Goal: Task Accomplishment & Management: Manage account settings

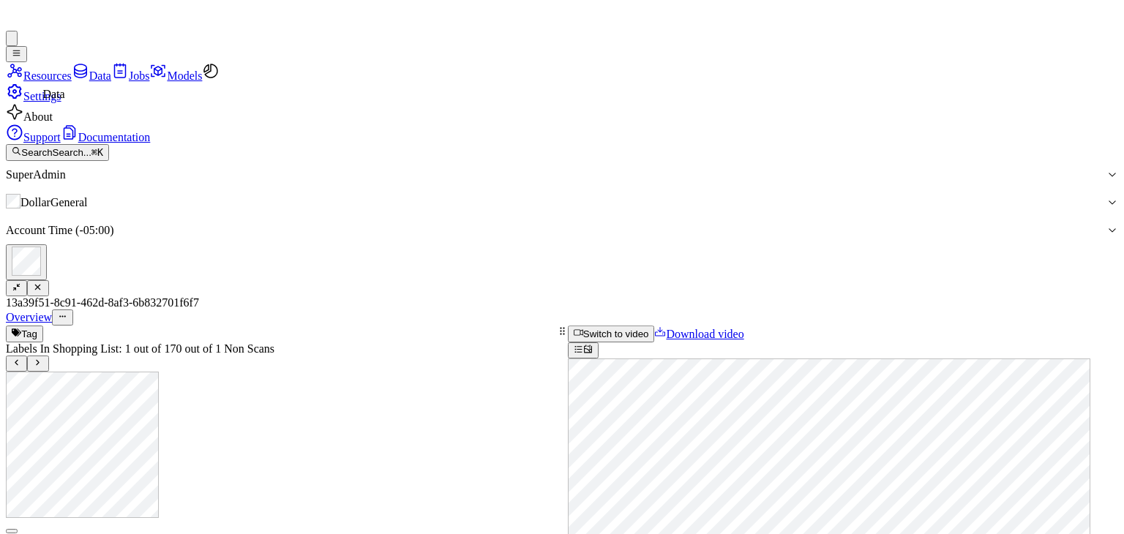
click at [74, 79] on icon at bounding box center [80, 71] width 13 height 15
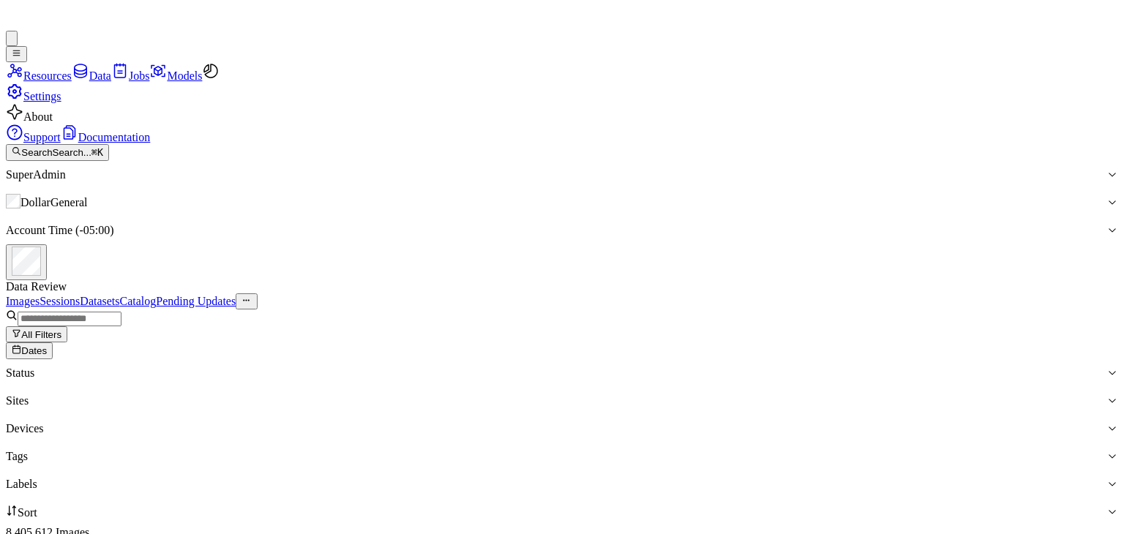
click at [53, 343] on button "Dates" at bounding box center [29, 351] width 47 height 16
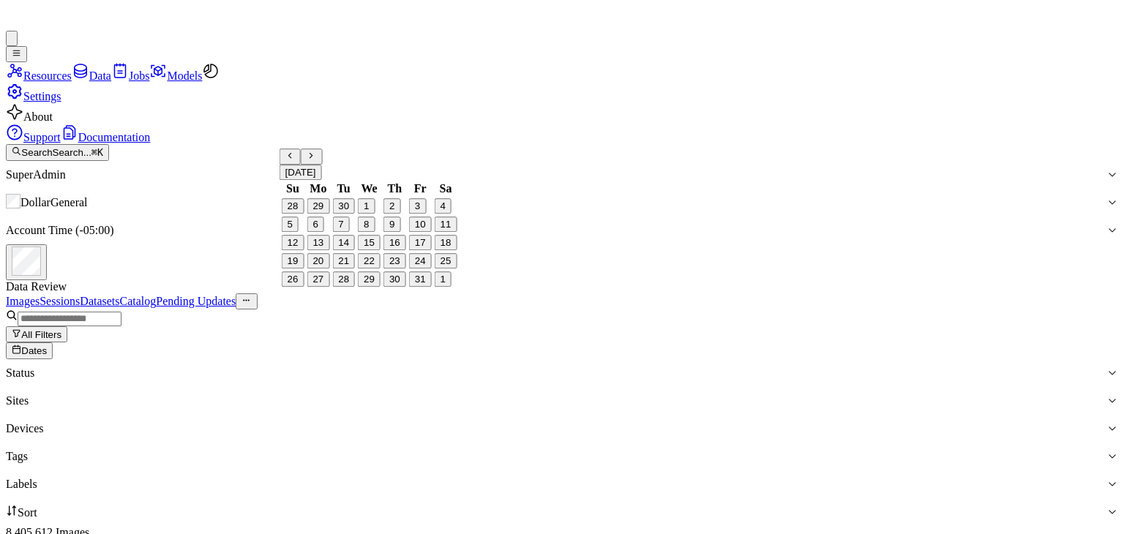
click at [295, 160] on icon "Go to the Previous Month" at bounding box center [291, 156] width 10 height 10
click at [80, 295] on link "Sessions" at bounding box center [60, 301] width 40 height 12
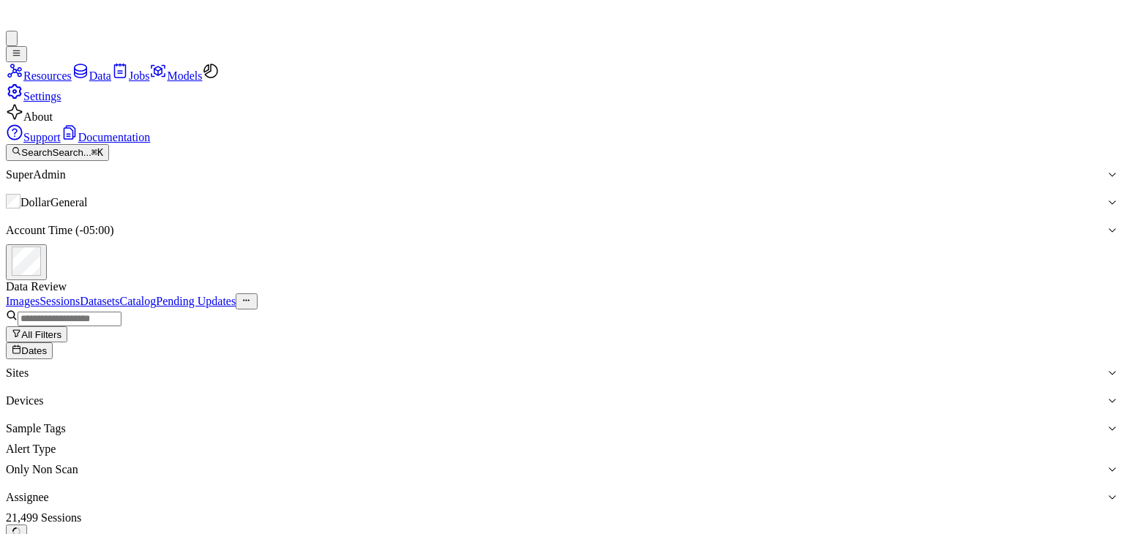
click at [47, 346] on span "Dates" at bounding box center [34, 351] width 26 height 11
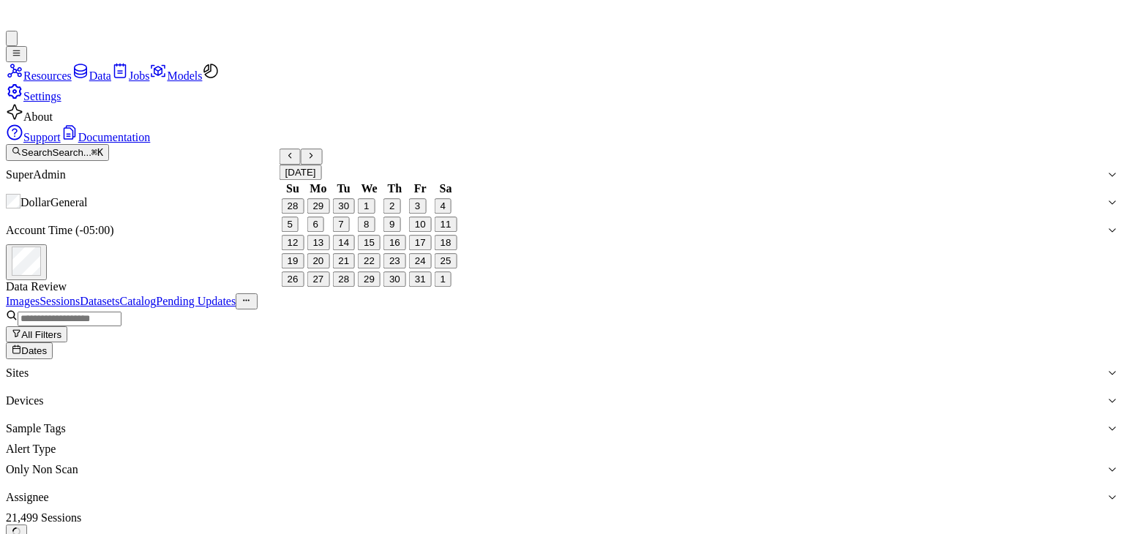
click at [295, 160] on icon "Go to the Previous Month" at bounding box center [291, 156] width 10 height 10
click at [322, 251] on button "15" at bounding box center [318, 243] width 23 height 15
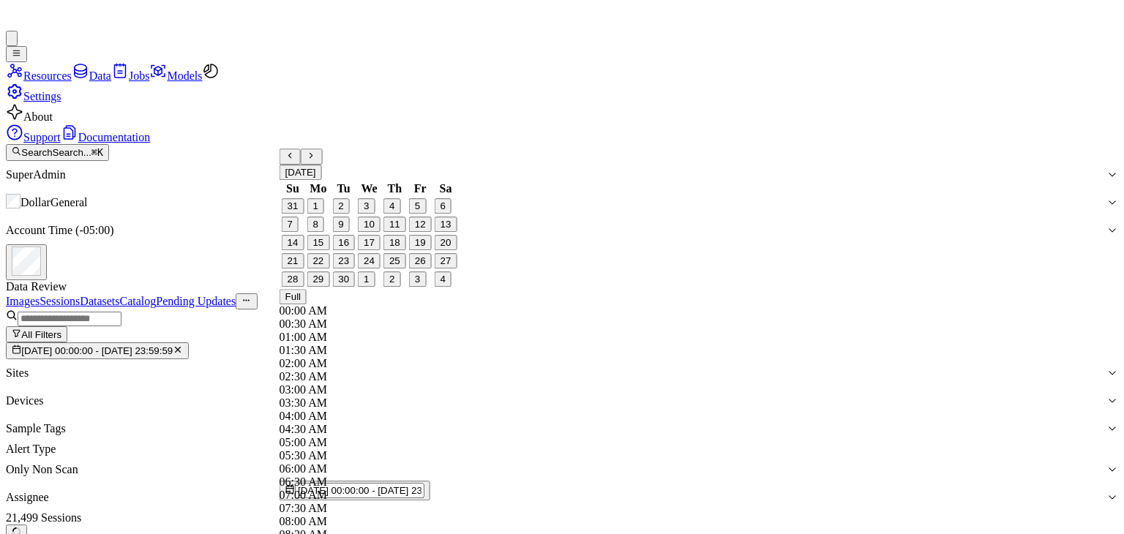
click at [302, 269] on button "21" at bounding box center [293, 261] width 23 height 15
type input "[DATE] 00:00:00 - [DATE] 23:59:59"
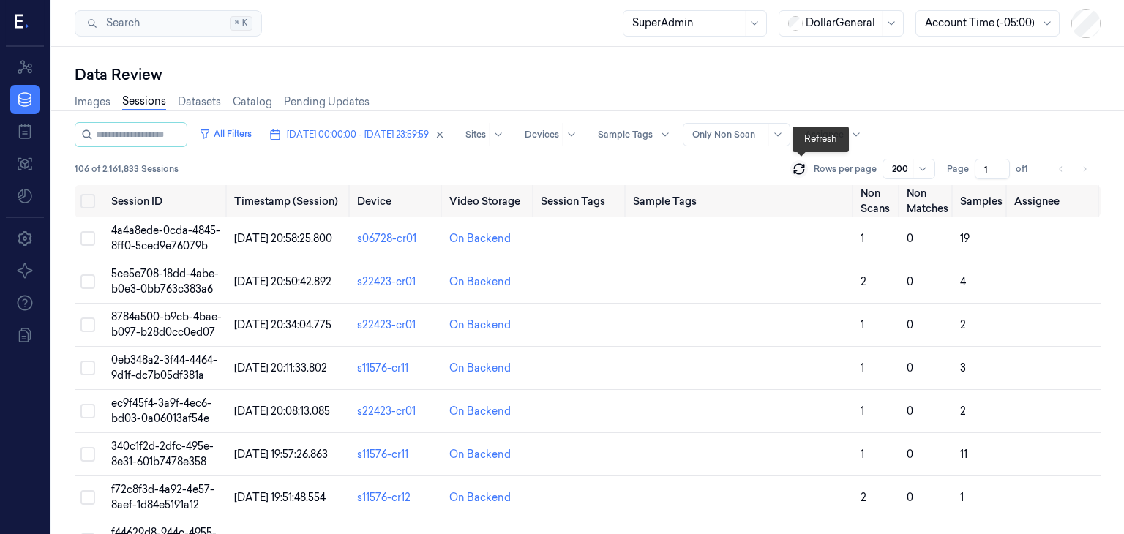
click at [803, 164] on icon at bounding box center [799, 166] width 10 height 4
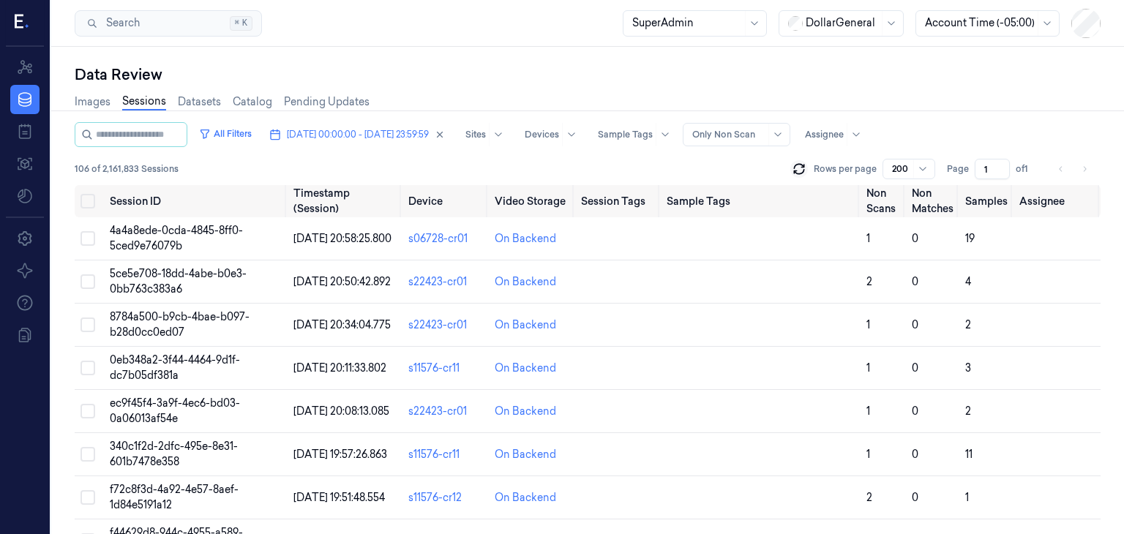
click at [1078, 168] on li "pagination" at bounding box center [1085, 169] width 20 height 20
click at [1081, 174] on li "pagination" at bounding box center [1085, 169] width 20 height 20
click at [1086, 171] on li "pagination" at bounding box center [1085, 169] width 20 height 20
click at [346, 135] on span "[DATE] 00:00:00 - [DATE] 23:59:59" at bounding box center [358, 134] width 142 height 13
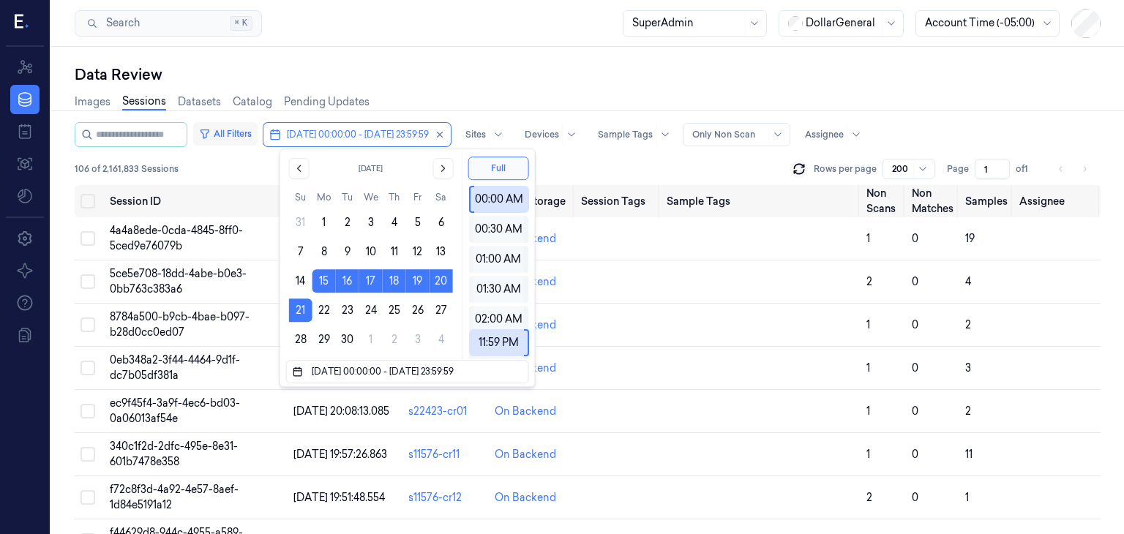
click at [258, 134] on button "All Filters" at bounding box center [225, 133] width 64 height 23
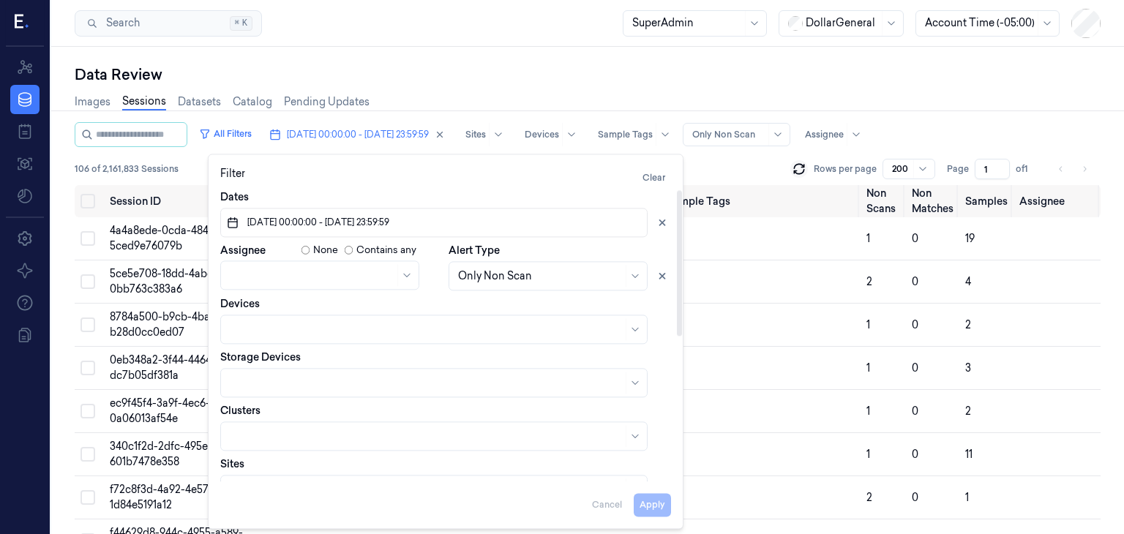
click at [480, 176] on div "Filter Clear" at bounding box center [445, 177] width 451 height 23
click at [757, 135] on div at bounding box center [729, 134] width 73 height 13
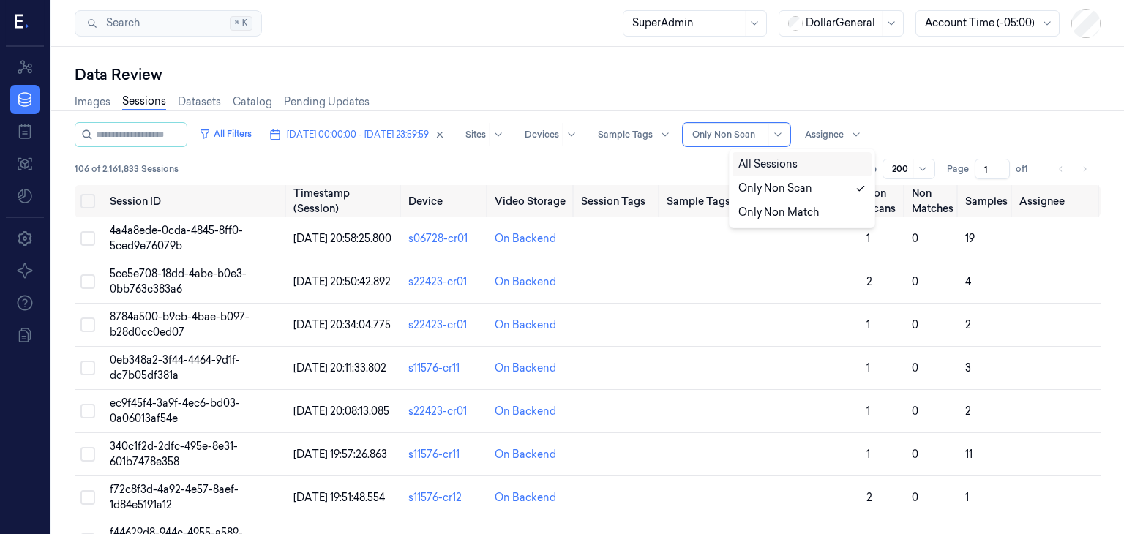
click at [768, 165] on div "All Sessions" at bounding box center [768, 164] width 59 height 15
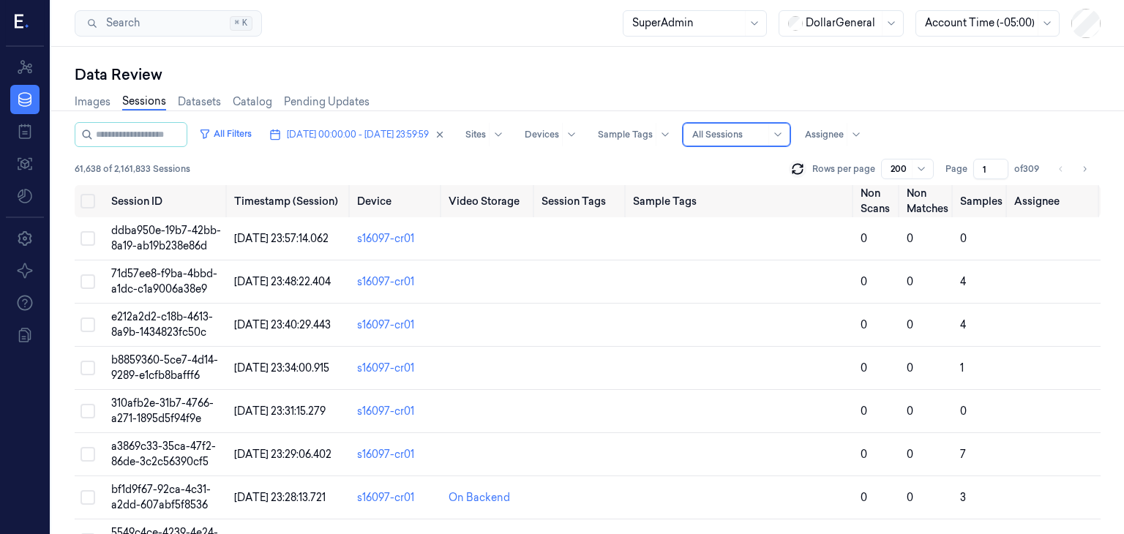
click at [766, 136] on div at bounding box center [729, 134] width 73 height 13
click at [775, 188] on div "Only Non Scan" at bounding box center [776, 188] width 74 height 15
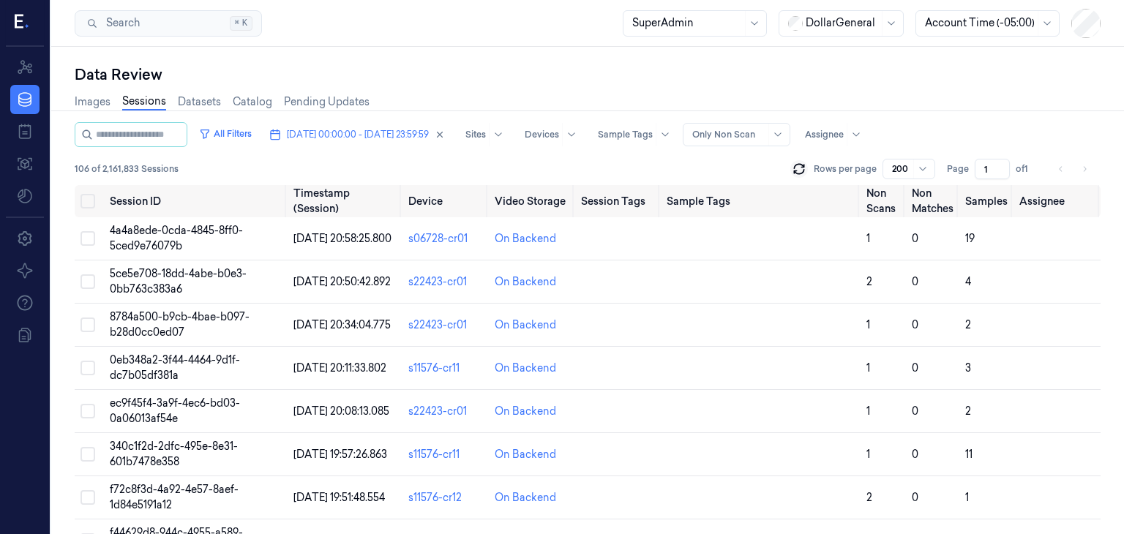
click at [755, 163] on div "106 of 2,161,833 Sessions Rows per page 200 Page 1 of 1" at bounding box center [588, 169] width 1026 height 20
click at [766, 143] on div "Only Non Scan" at bounding box center [729, 135] width 73 height 22
click at [800, 168] on div "All Sessions" at bounding box center [802, 164] width 127 height 15
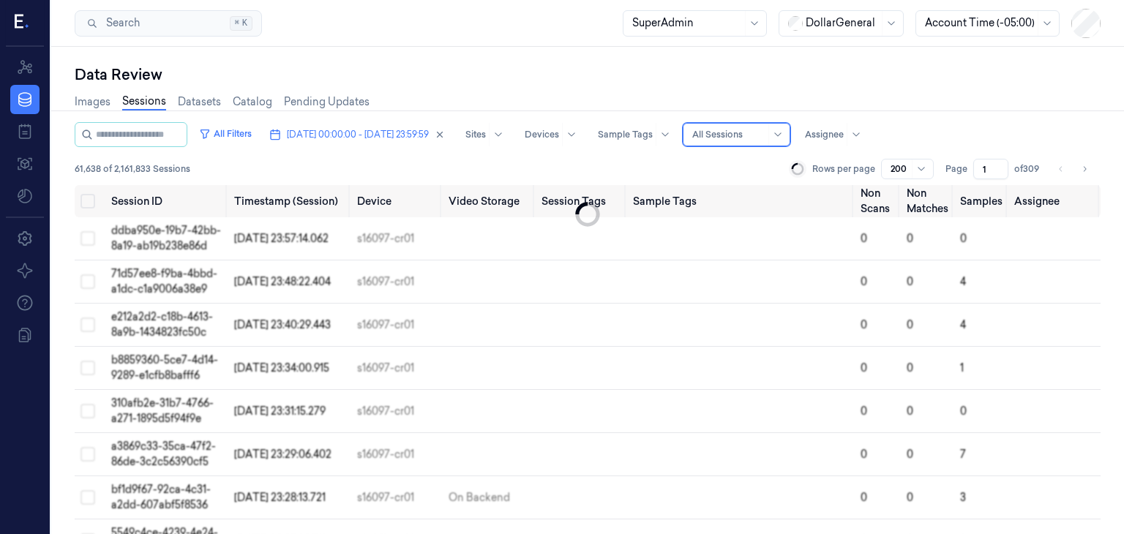
click at [758, 130] on div at bounding box center [729, 134] width 73 height 13
click at [765, 184] on div "Only Non Scan" at bounding box center [776, 188] width 74 height 15
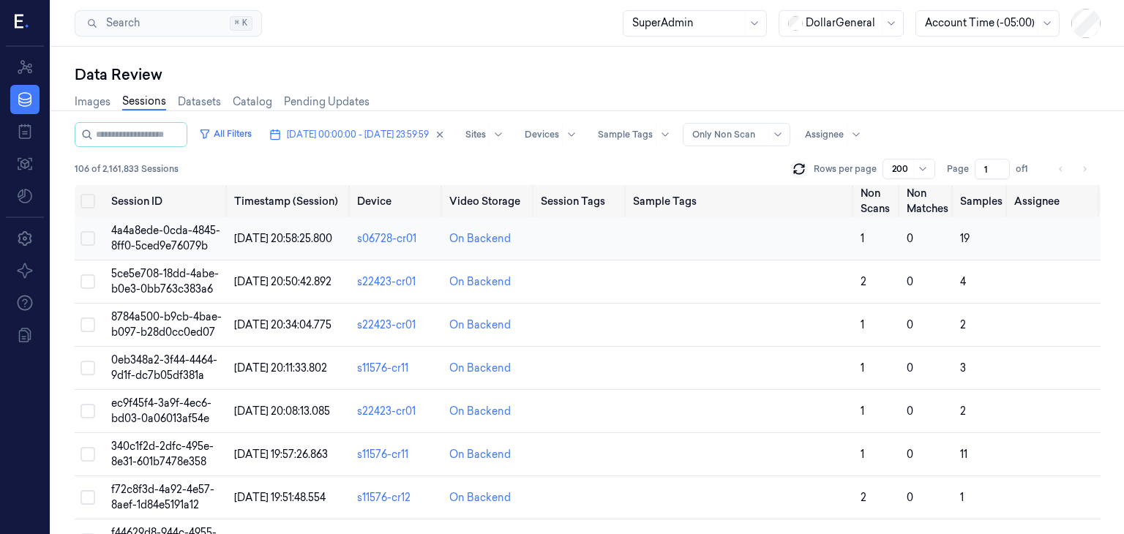
click at [146, 242] on span "4a4a8ede-0cda-4845-8ff0-5ced9e76079b" at bounding box center [165, 238] width 109 height 29
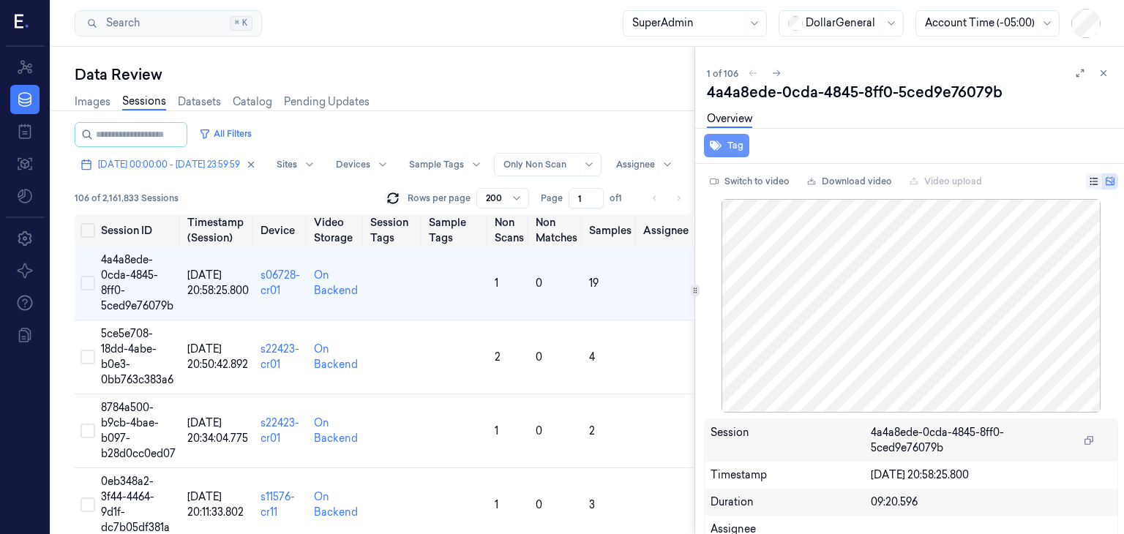
click at [729, 140] on button "Tag" at bounding box center [726, 145] width 45 height 23
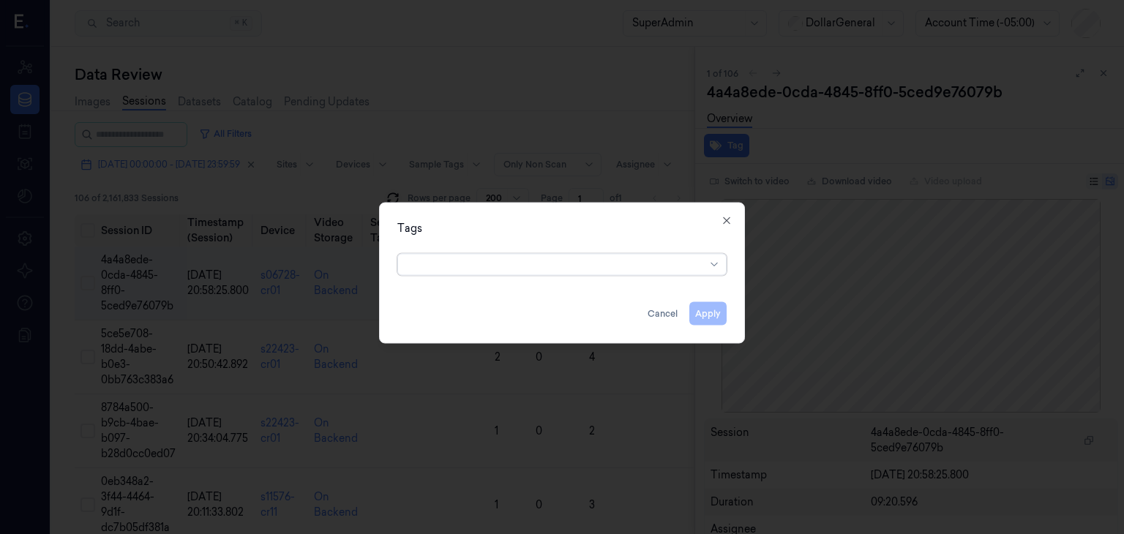
click at [640, 257] on div at bounding box center [556, 264] width 299 height 15
type input "p"
type input "Pick-list"
click at [518, 297] on div "Pick-list" at bounding box center [562, 293] width 310 height 15
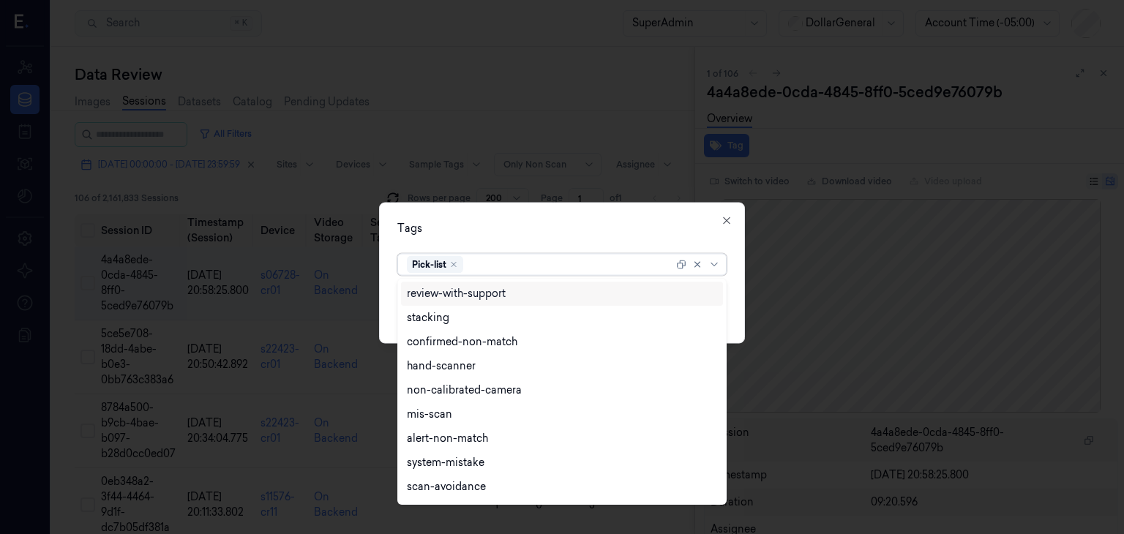
click at [586, 236] on div "Tags option , selected. 23 results available. Use Up and Down to choose options…" at bounding box center [562, 273] width 366 height 141
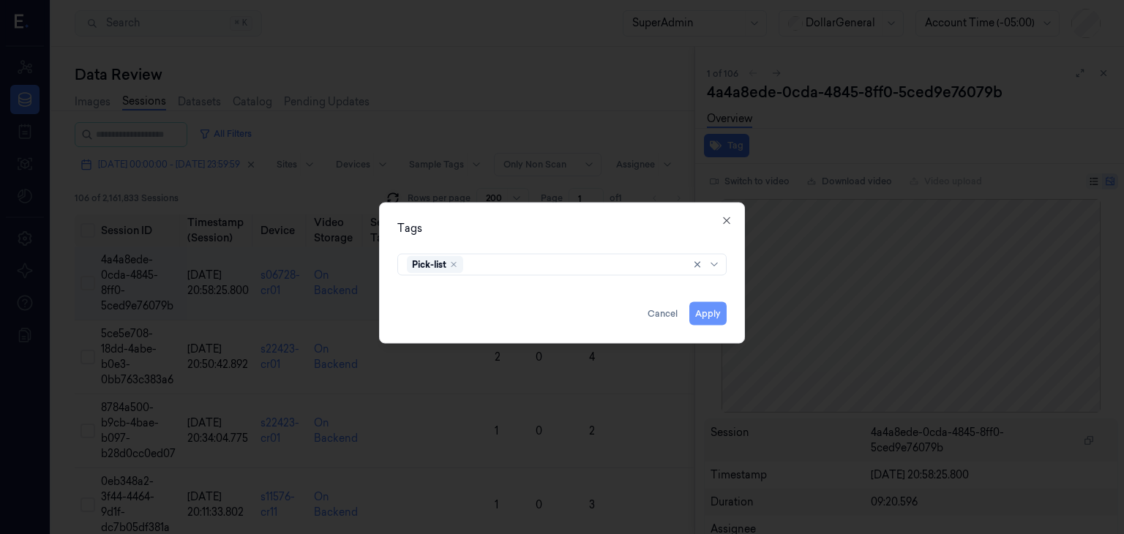
click at [706, 314] on button "Apply" at bounding box center [708, 313] width 37 height 23
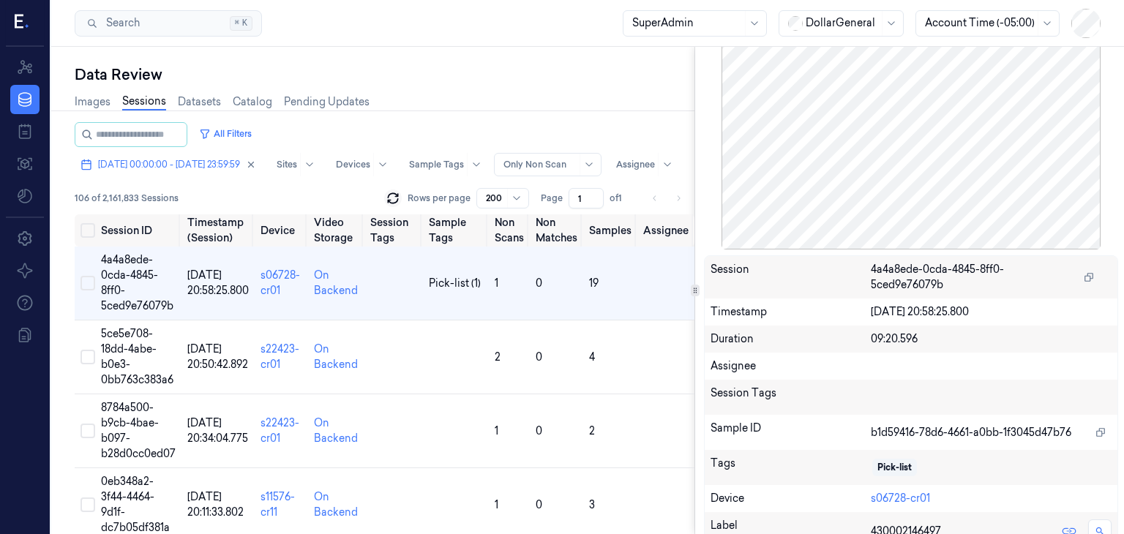
scroll to position [242, 0]
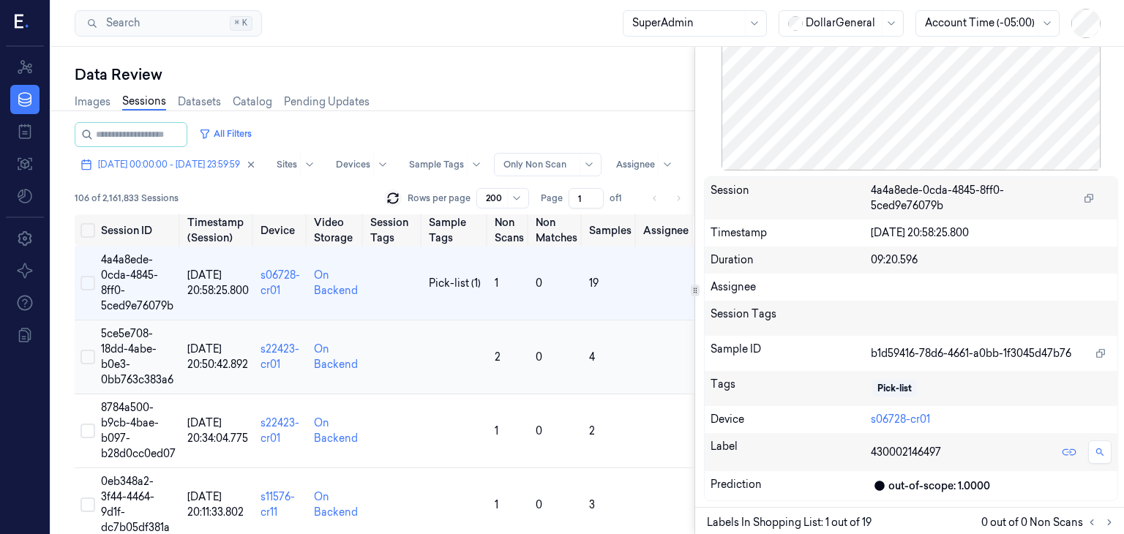
click at [160, 349] on td "5ce5e708-18dd-4abe-b0e3-0bb763c383a6" at bounding box center [138, 358] width 86 height 74
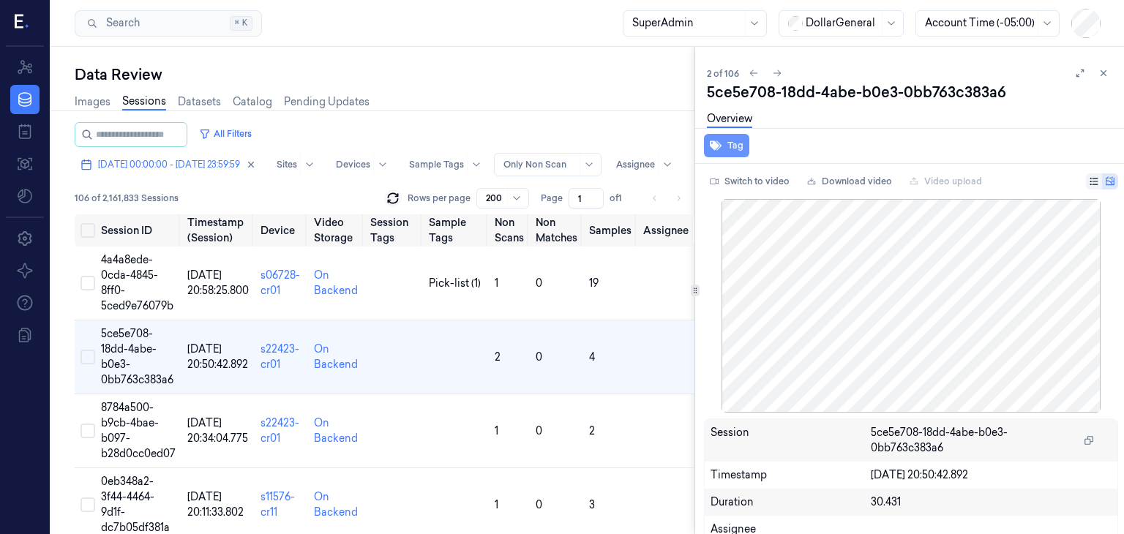
click at [745, 134] on button "Tag" at bounding box center [726, 145] width 45 height 23
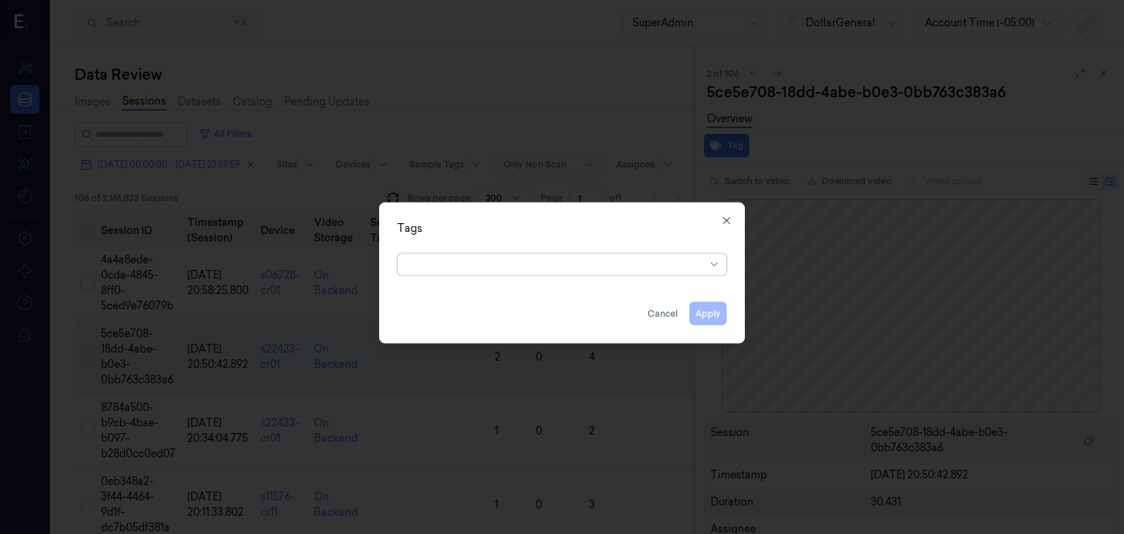
click at [585, 275] on div "option , selected. Select is focused ,type to refine list, press Down to open t…" at bounding box center [562, 263] width 353 height 31
click at [564, 258] on div at bounding box center [556, 264] width 299 height 15
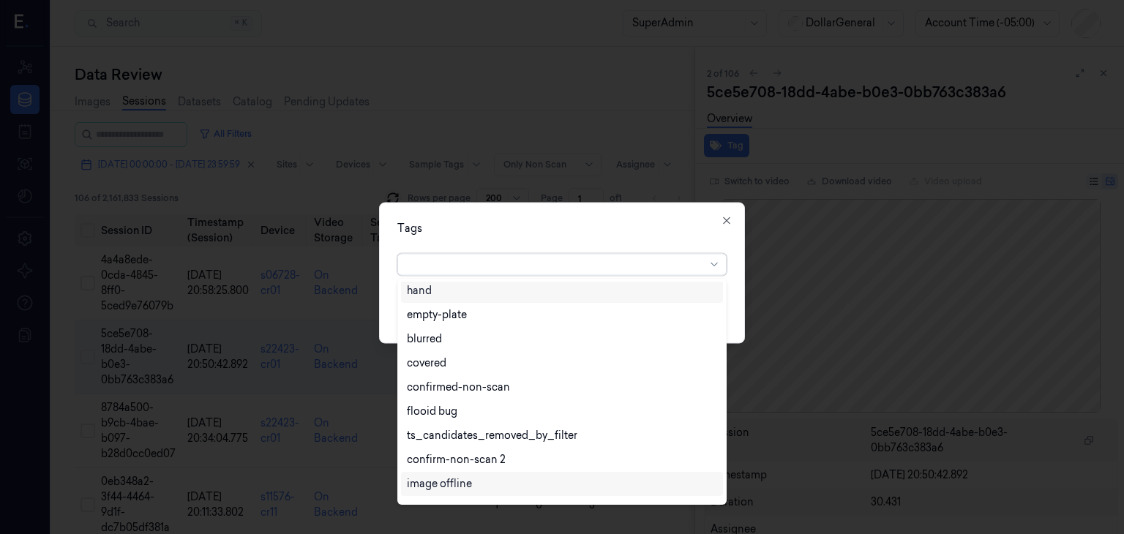
scroll to position [336, 0]
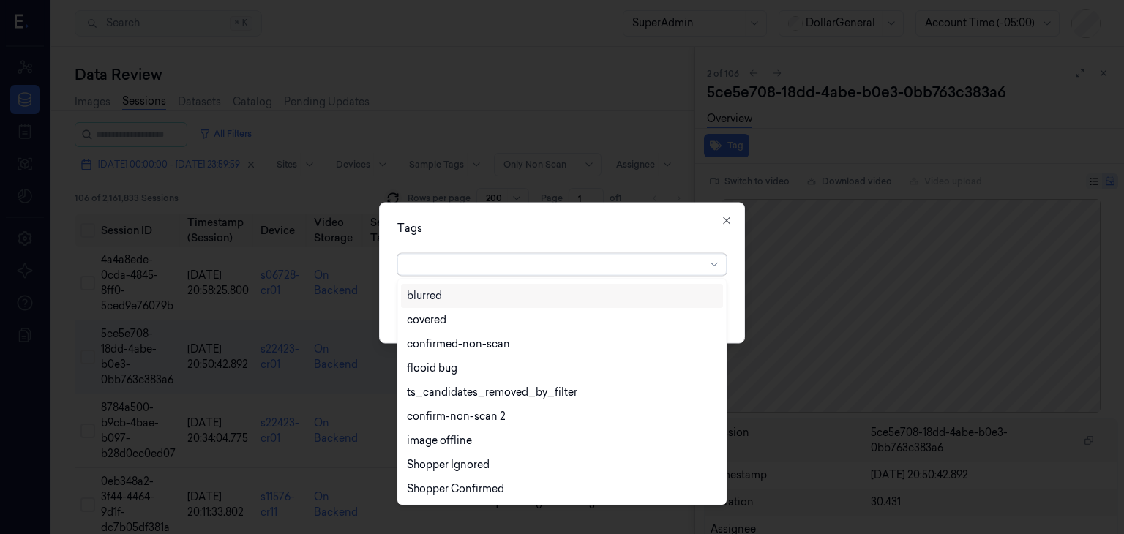
click at [680, 225] on div "Tags" at bounding box center [562, 228] width 329 height 15
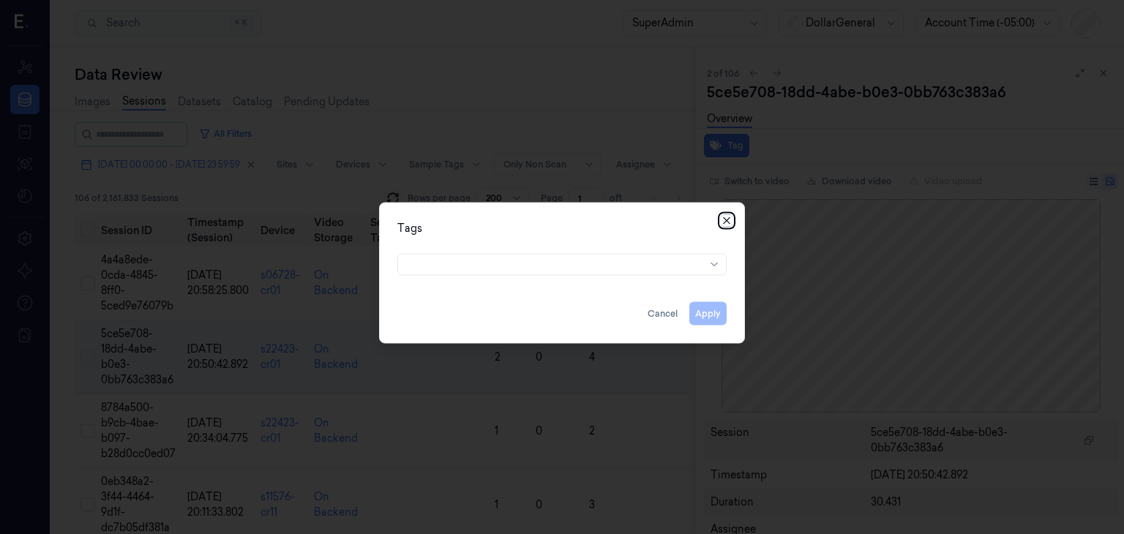
click at [725, 223] on icon "button" at bounding box center [726, 220] width 7 height 7
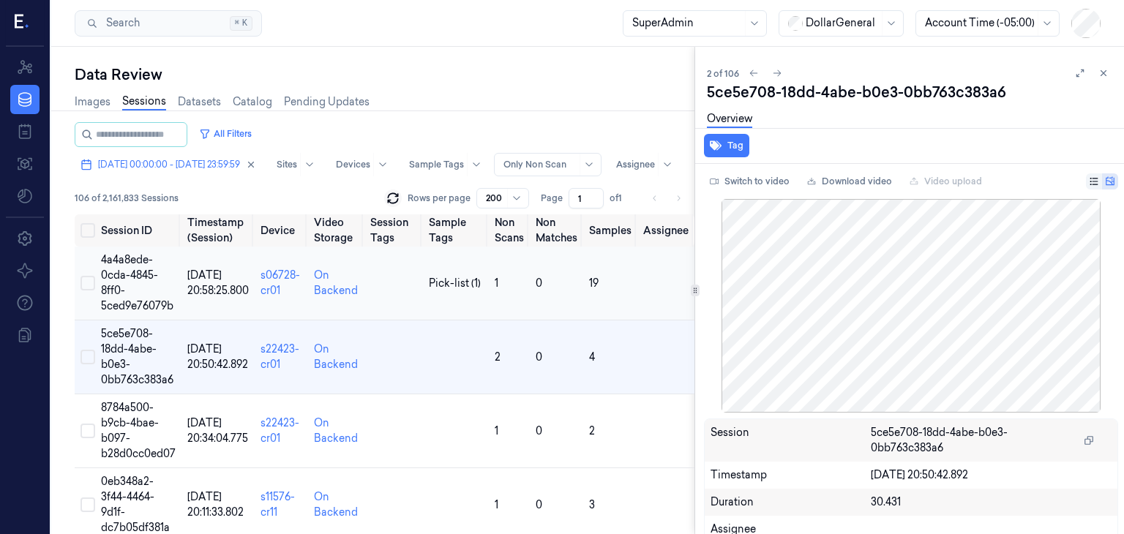
click at [140, 283] on td "4a4a8ede-0cda-4845-8ff0-5ced9e76079b" at bounding box center [138, 284] width 86 height 74
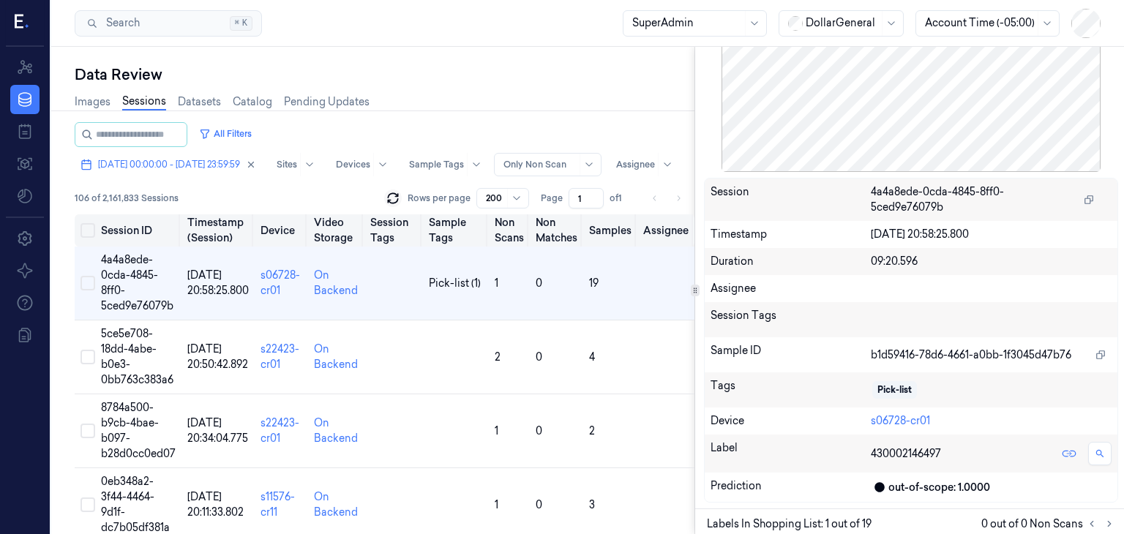
scroll to position [242, 0]
click at [452, 286] on span "Pick-list (1)" at bounding box center [455, 283] width 52 height 15
click at [115, 272] on span "4a4a8ede-0cda-4845-8ff0-5ced9e76079b" at bounding box center [137, 282] width 72 height 59
click at [223, 284] on span "21/09/2025 20:58:25.800" at bounding box center [217, 283] width 61 height 29
